Goal: Find specific page/section: Find specific page/section

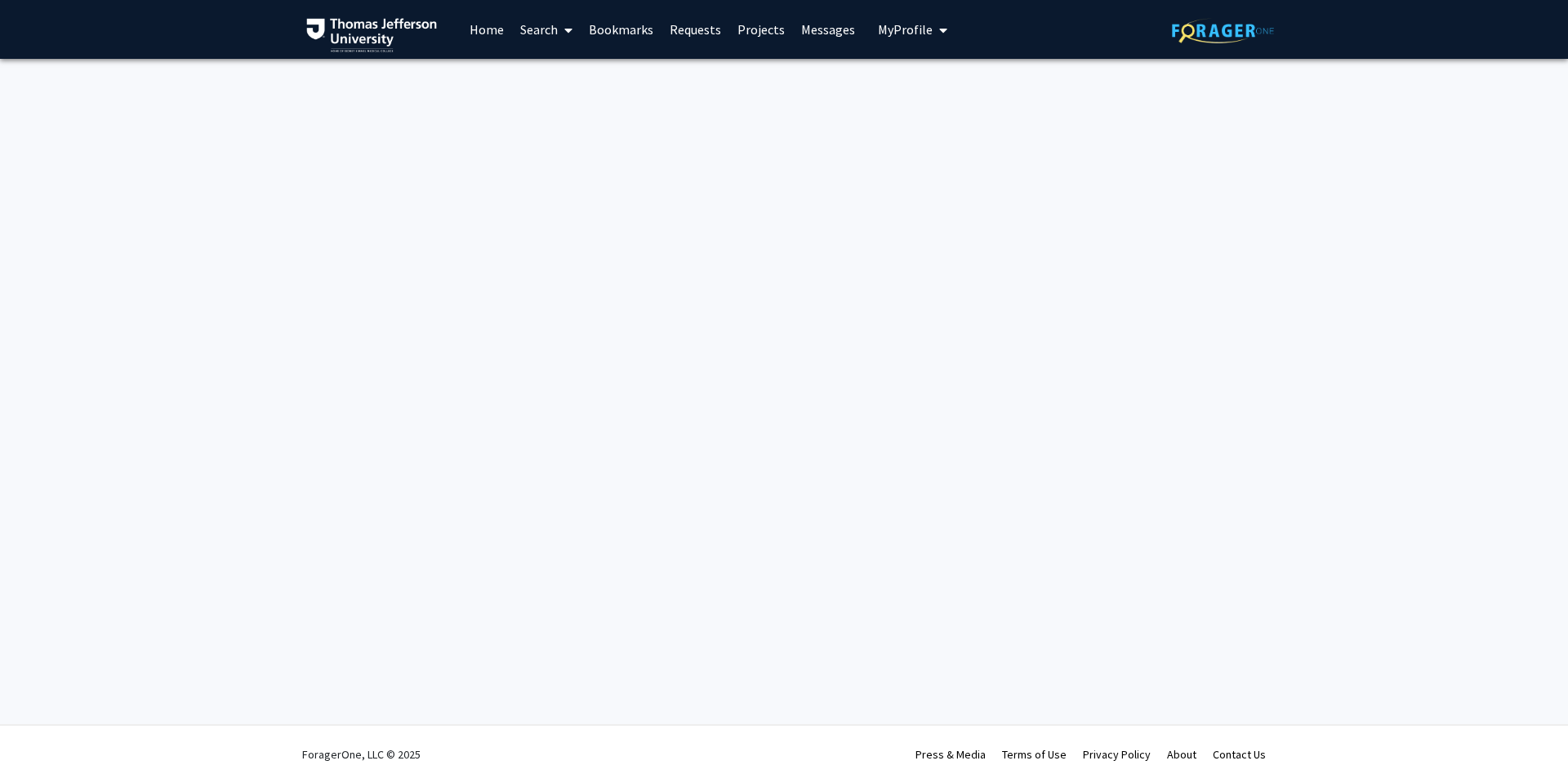
click at [532, 18] on link "Search" at bounding box center [546, 29] width 69 height 57
click at [567, 70] on span "Faculty/Staff" at bounding box center [572, 75] width 120 height 32
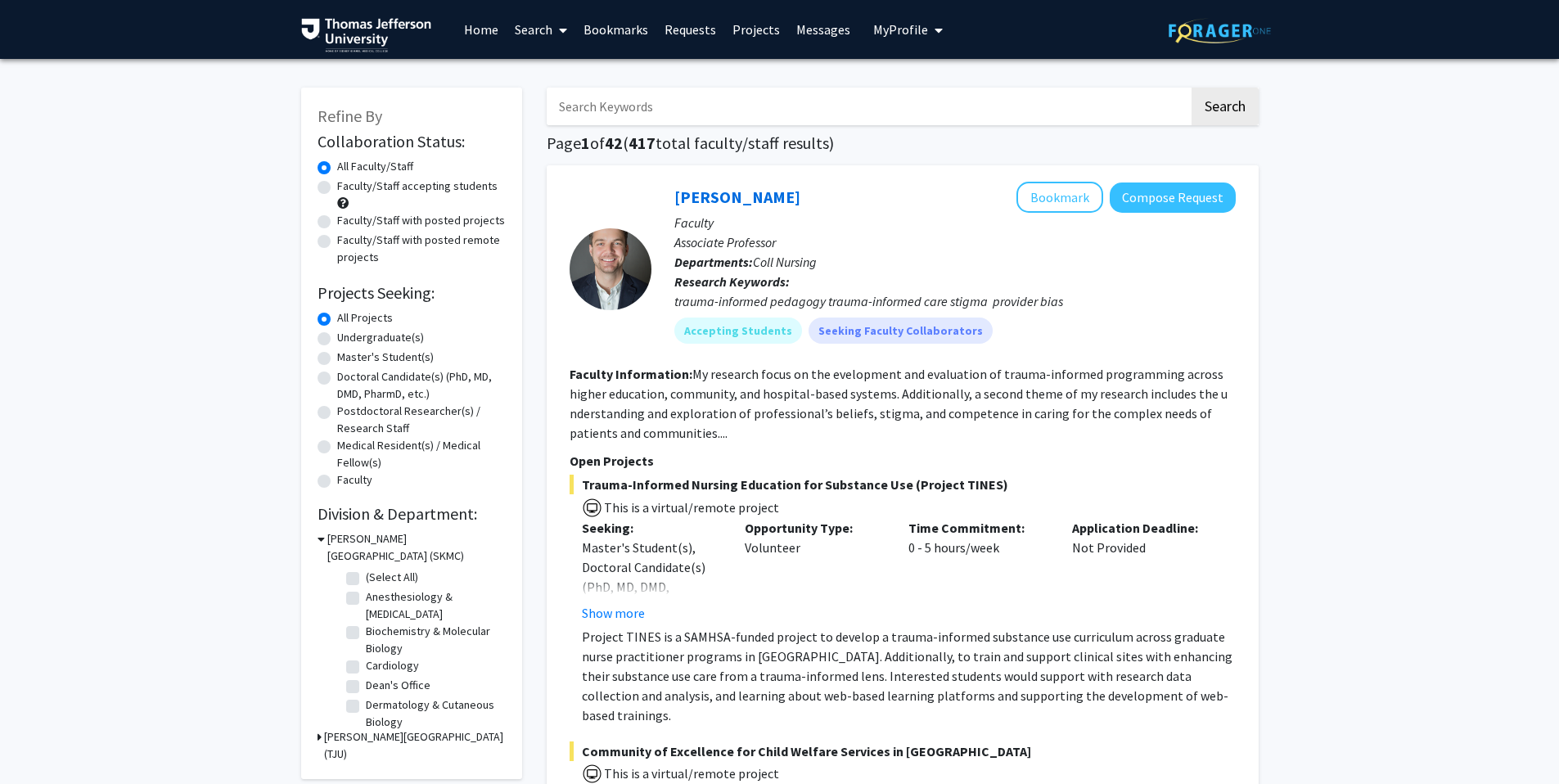
click at [657, 114] on input "Search Keywords" at bounding box center [867, 106] width 643 height 37
type input "[PERSON_NAME]"
click at [1192, 88] on button "Search" at bounding box center [1225, 106] width 67 height 37
